Goal: Complete application form: Complete application form

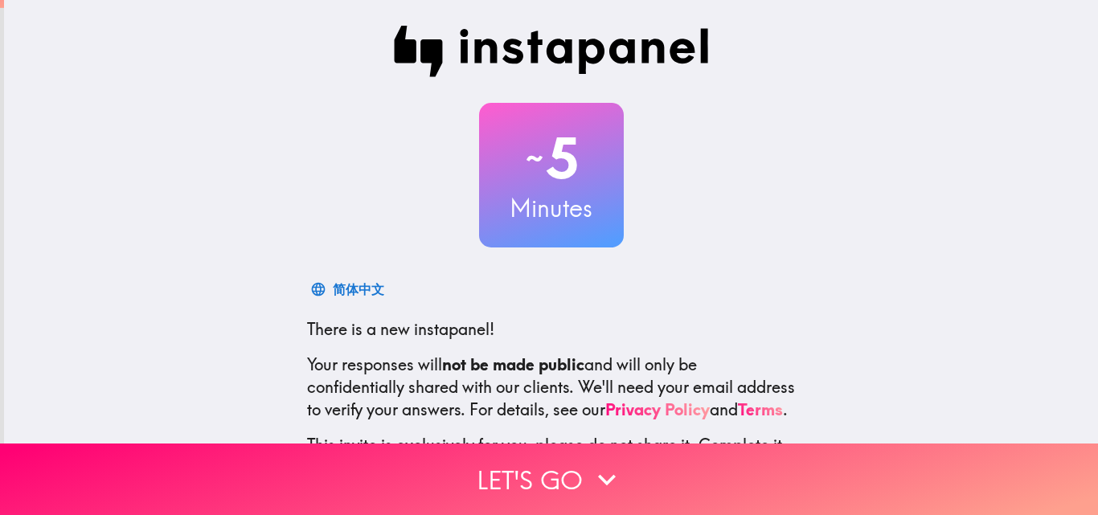
scroll to position [153, 0]
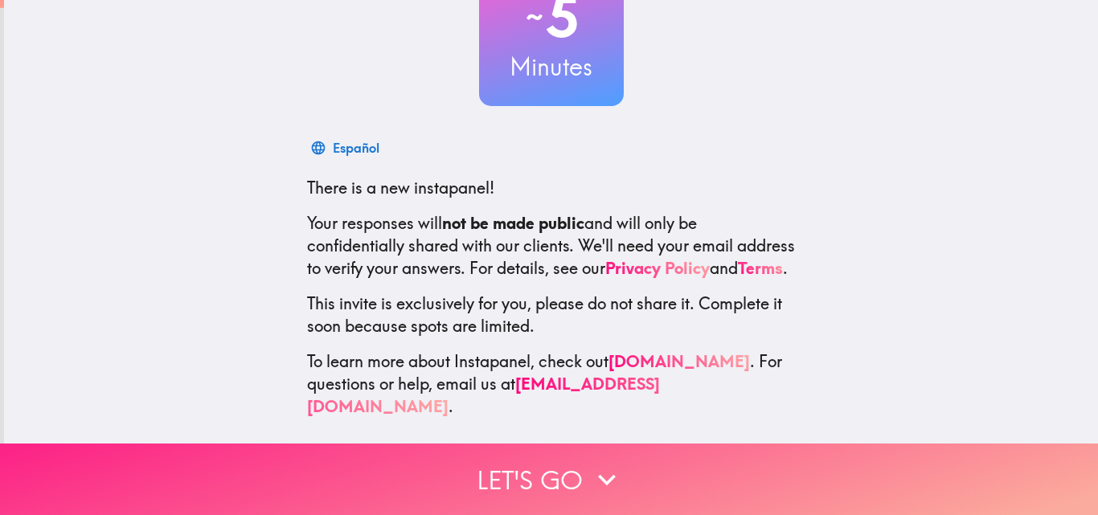
click at [551, 474] on button "Let's go" at bounding box center [549, 480] width 1098 height 72
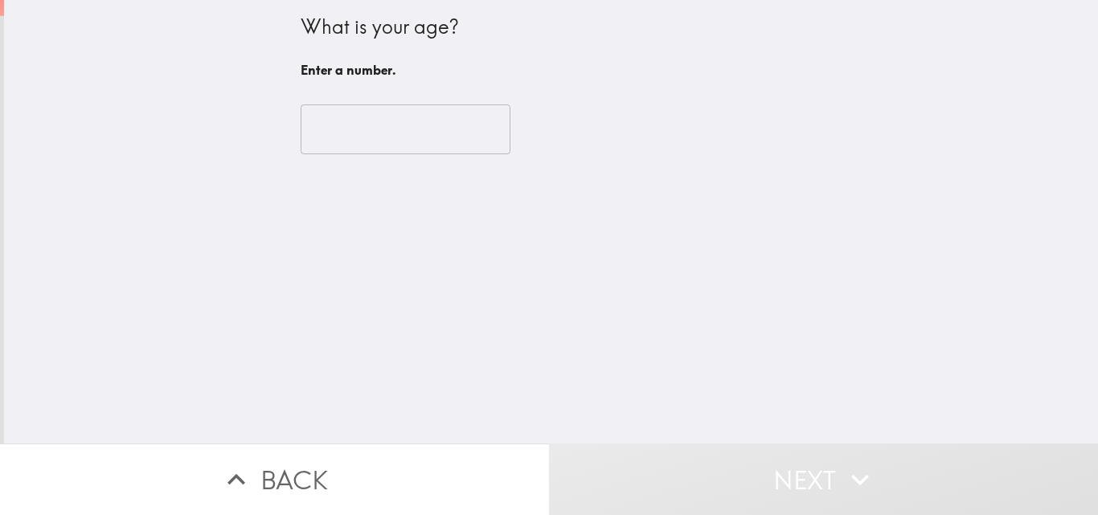
click at [415, 127] on input "number" at bounding box center [406, 129] width 210 height 50
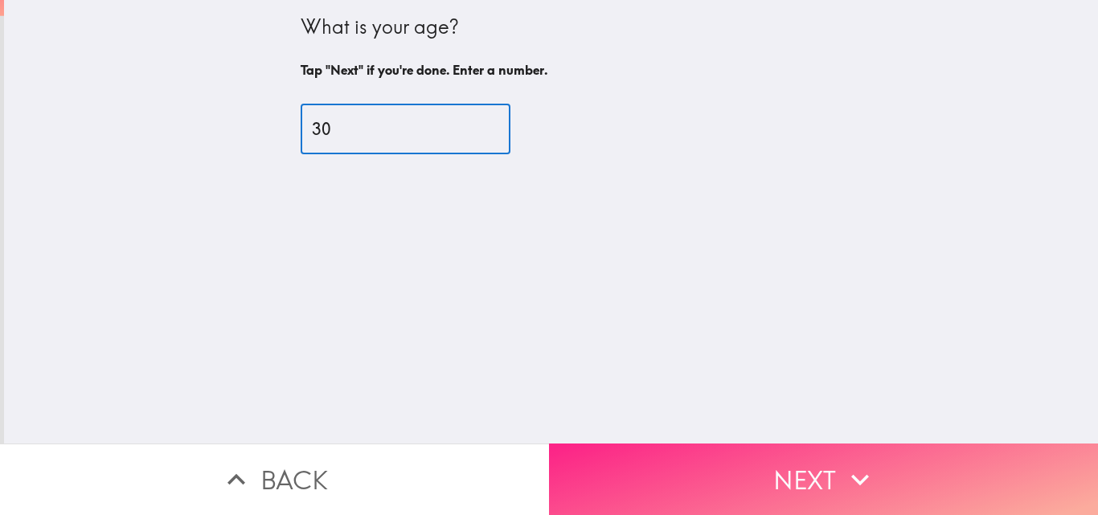
type input "30"
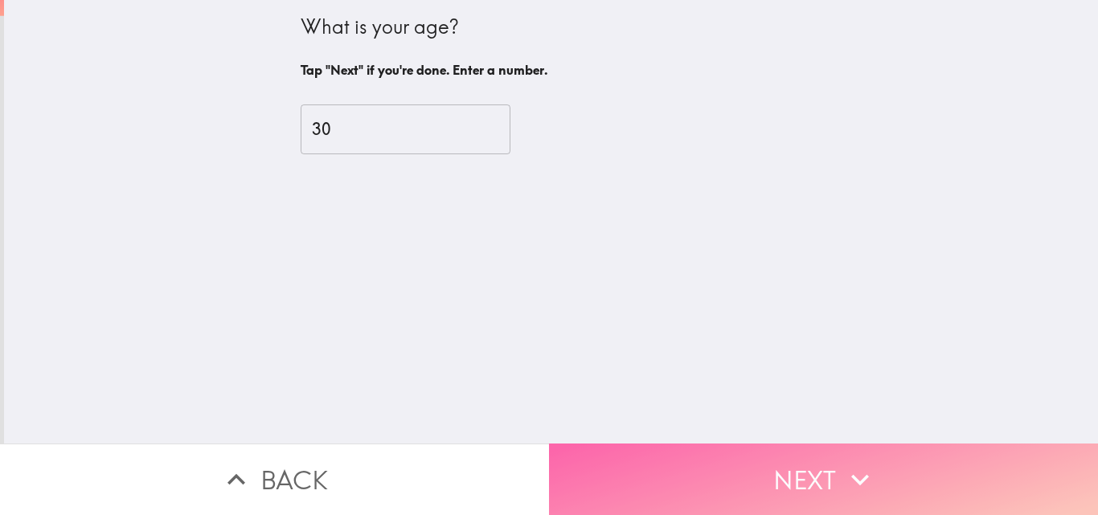
click at [809, 444] on button "Next" at bounding box center [823, 480] width 549 height 72
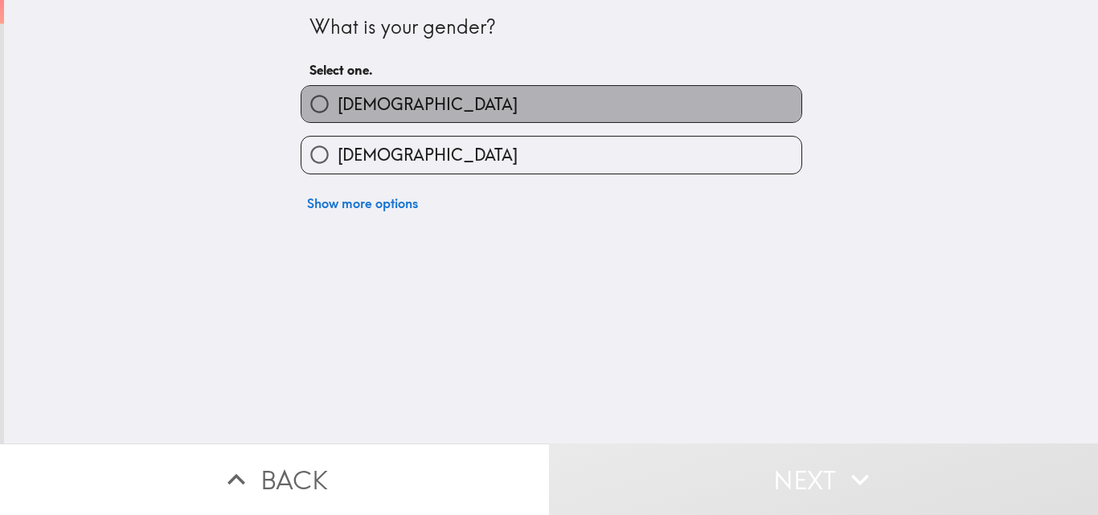
click at [453, 111] on label "[DEMOGRAPHIC_DATA]" at bounding box center [551, 104] width 500 height 36
click at [338, 111] on input "[DEMOGRAPHIC_DATA]" at bounding box center [319, 104] width 36 height 36
radio input "true"
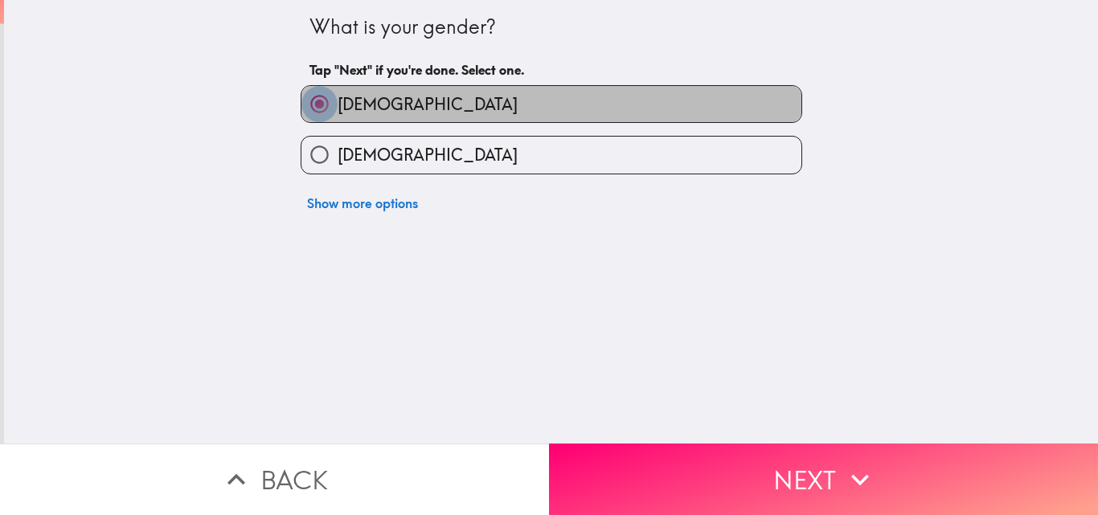
click at [301, 100] on input "[DEMOGRAPHIC_DATA]" at bounding box center [319, 104] width 36 height 36
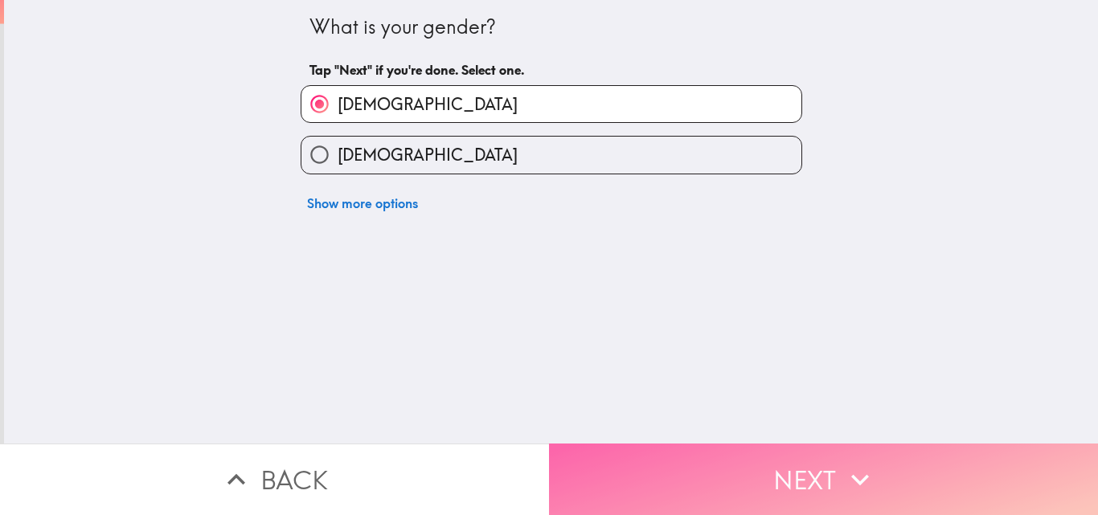
click at [745, 490] on button "Next" at bounding box center [823, 480] width 549 height 72
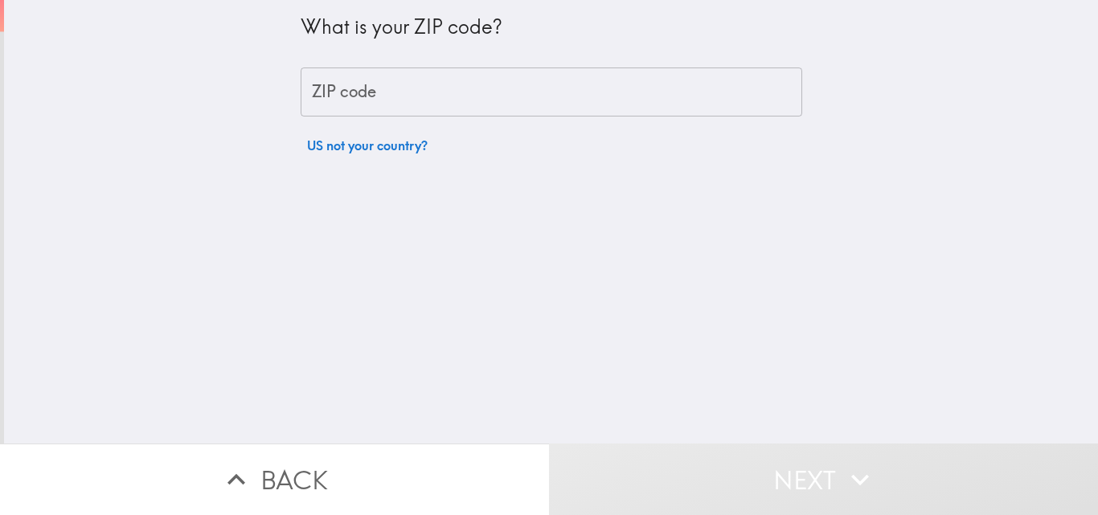
click at [411, 100] on input "ZIP code" at bounding box center [551, 93] width 501 height 50
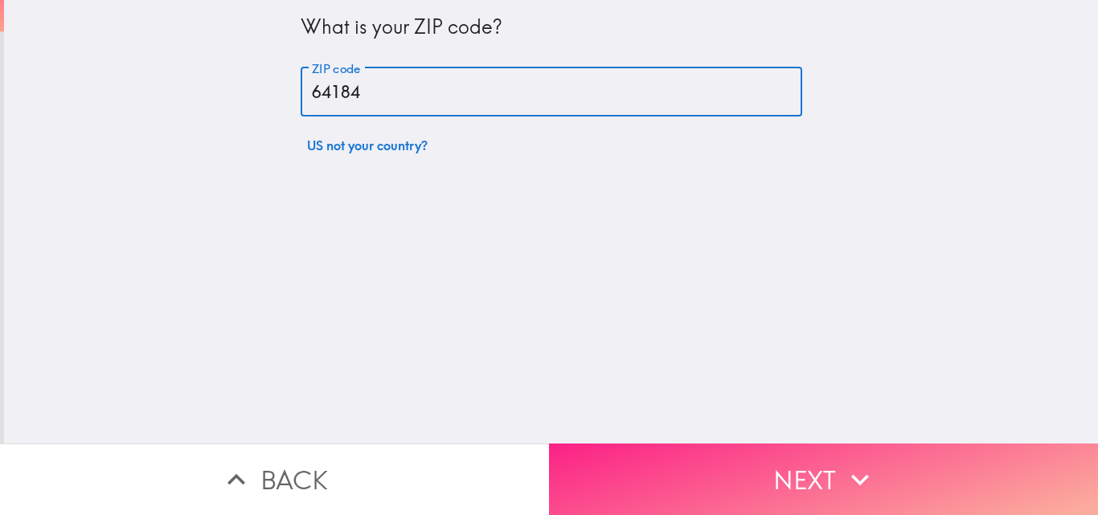
type input "64184"
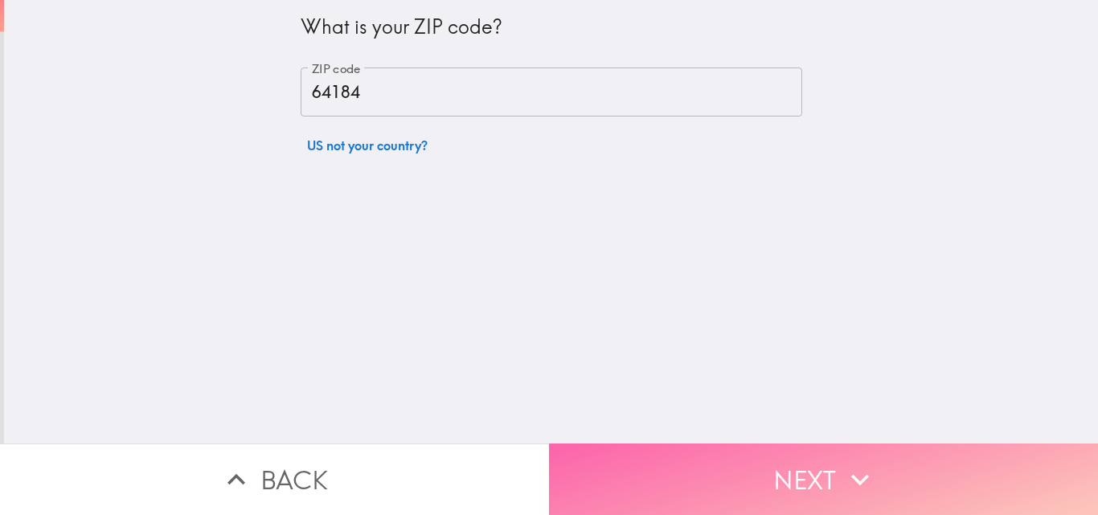
click at [771, 471] on button "Next" at bounding box center [823, 480] width 549 height 72
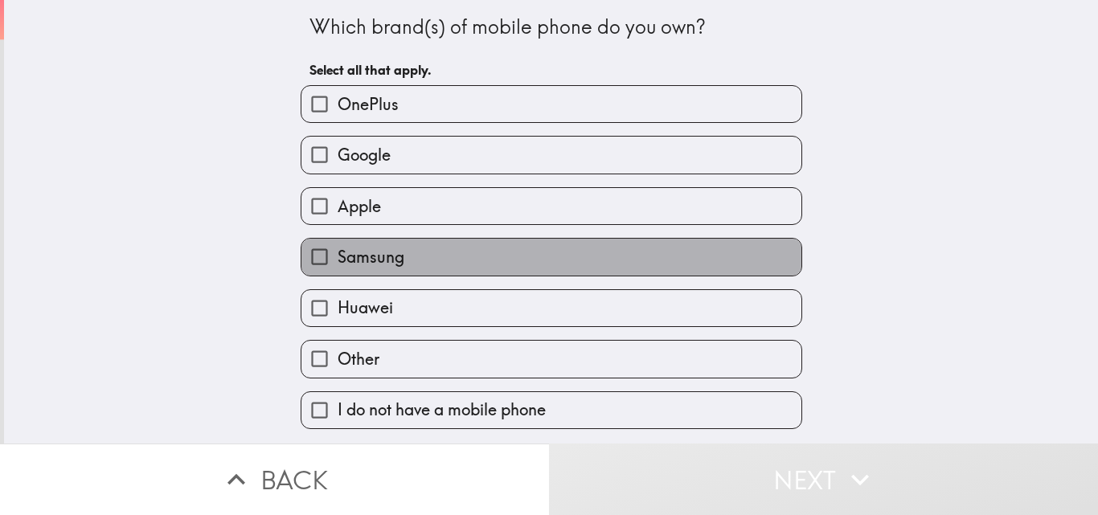
click at [441, 252] on label "Samsung" at bounding box center [551, 257] width 500 height 36
click at [338, 252] on input "Samsung" at bounding box center [319, 257] width 36 height 36
checkbox input "true"
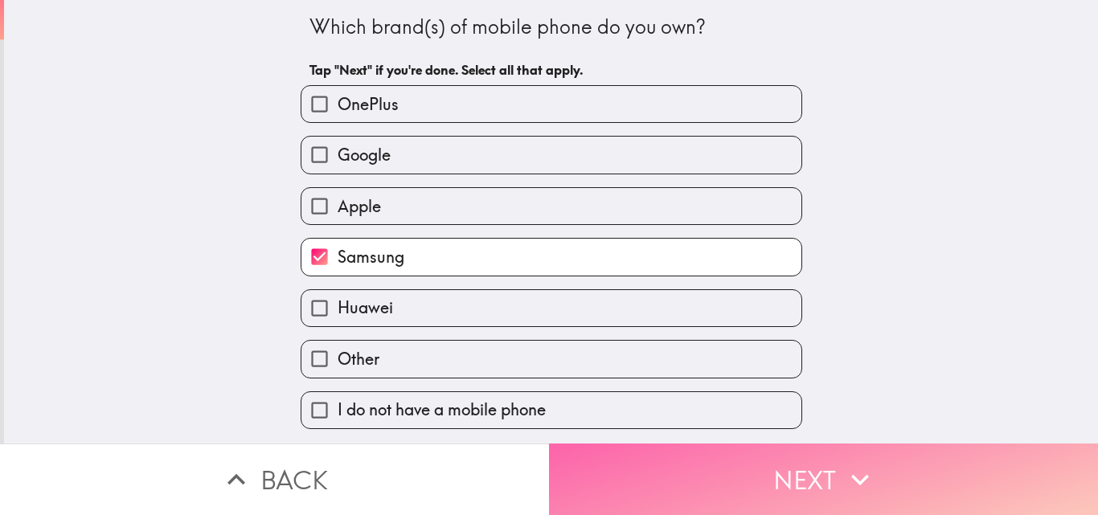
click at [749, 444] on button "Next" at bounding box center [823, 480] width 549 height 72
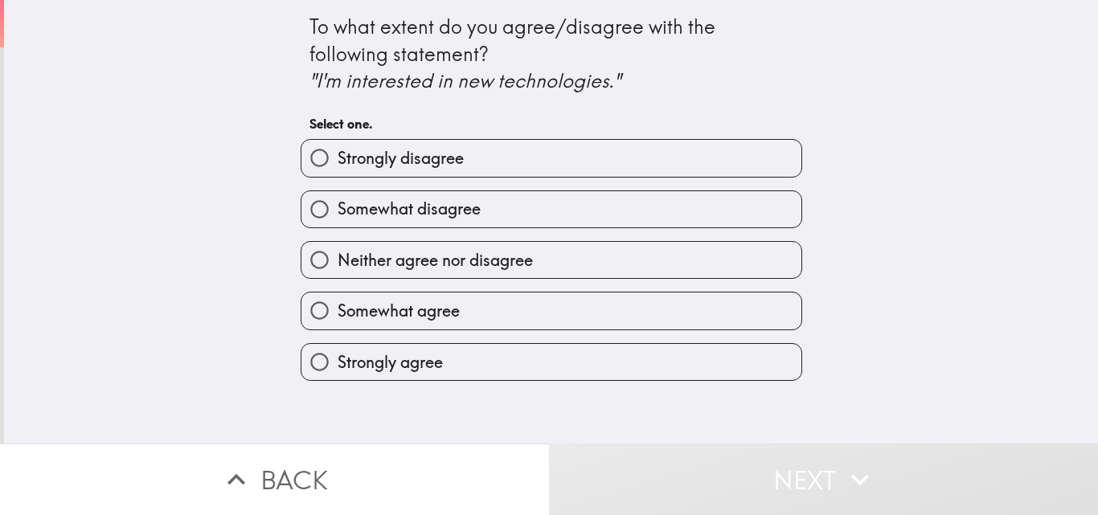
click at [495, 358] on label "Strongly agree" at bounding box center [551, 362] width 500 height 36
click at [338, 358] on input "Strongly agree" at bounding box center [319, 362] width 36 height 36
radio input "true"
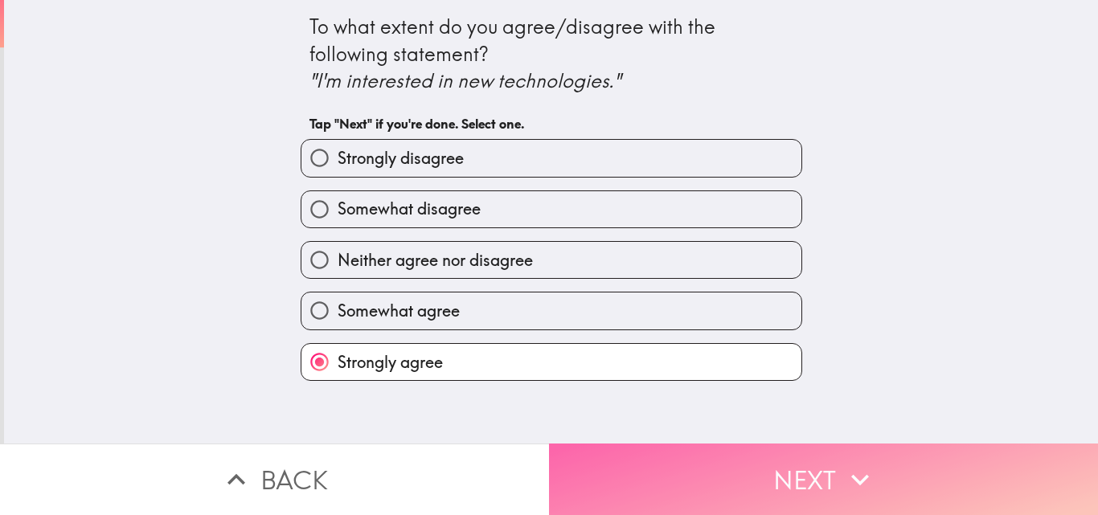
click at [681, 460] on button "Next" at bounding box center [823, 480] width 549 height 72
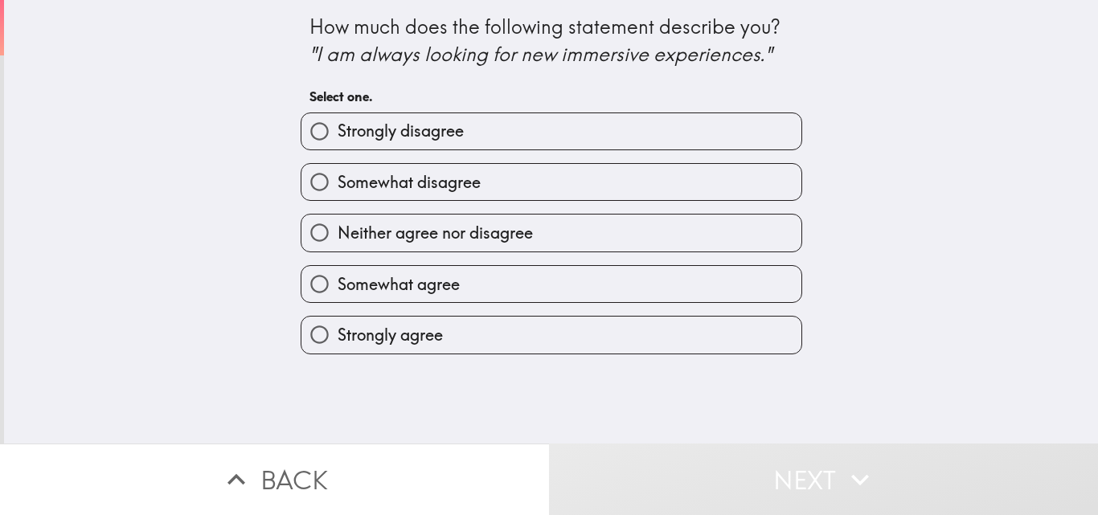
click at [447, 194] on label "Somewhat disagree" at bounding box center [551, 182] width 500 height 36
click at [338, 194] on input "Somewhat disagree" at bounding box center [319, 182] width 36 height 36
radio input "true"
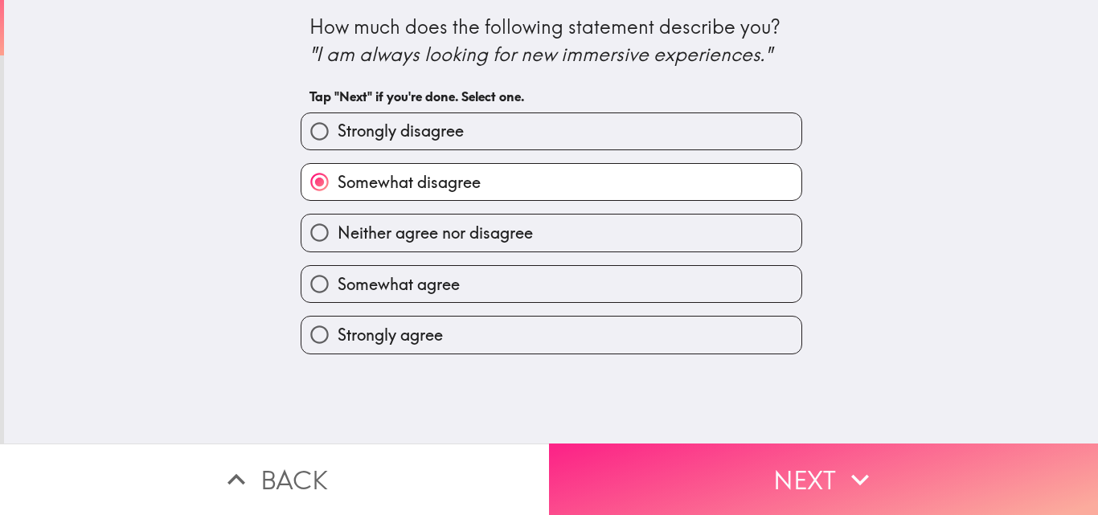
click at [760, 457] on button "Next" at bounding box center [823, 480] width 549 height 72
